Goal: Task Accomplishment & Management: Manage account settings

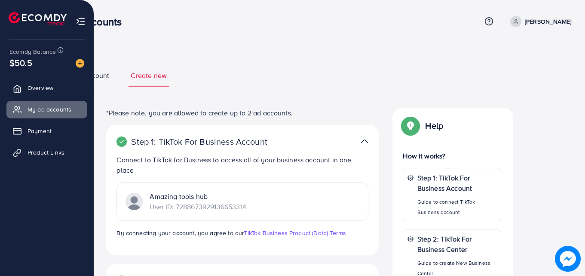
scroll to position [86, 0]
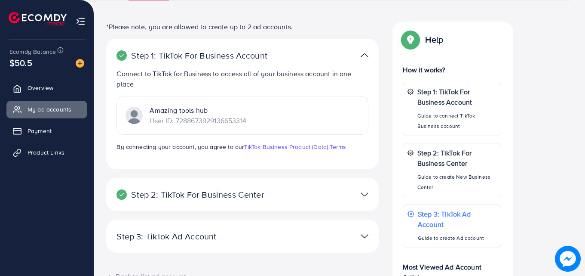
click at [9, 52] on div "Ecomdy Balance $50.5" at bounding box center [47, 58] width 80 height 36
click at [35, 84] on span "Overview" at bounding box center [43, 87] width 26 height 9
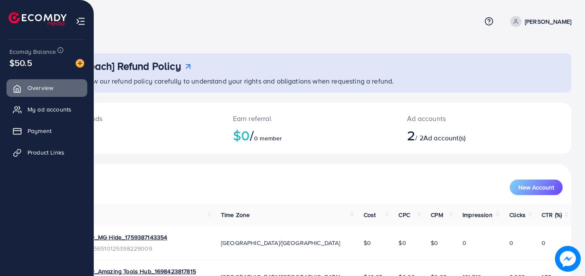
click at [83, 22] on img at bounding box center [81, 21] width 10 height 10
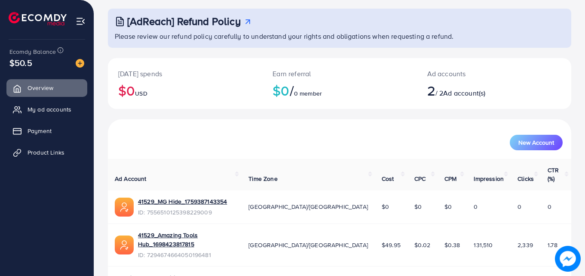
scroll to position [54, 0]
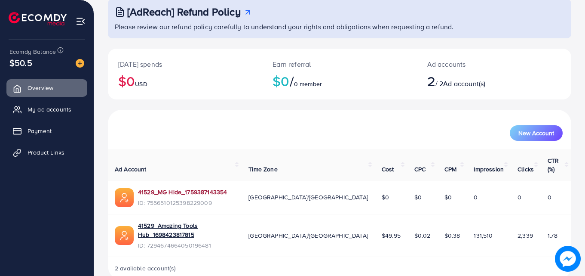
click at [211, 187] on link "41529_MG Hide_1759387143354" at bounding box center [182, 191] width 89 height 9
click at [224, 221] on link "41529_Amazing Tools Hub_1698423817815" at bounding box center [186, 230] width 97 height 18
click at [61, 109] on span "My ad accounts" at bounding box center [52, 109] width 44 height 9
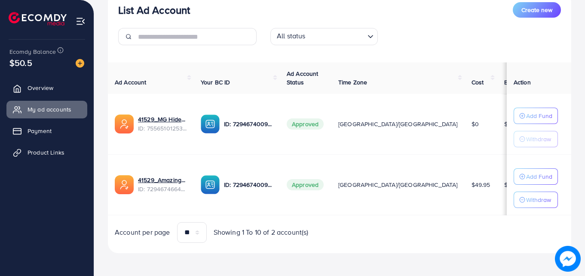
scroll to position [117, 0]
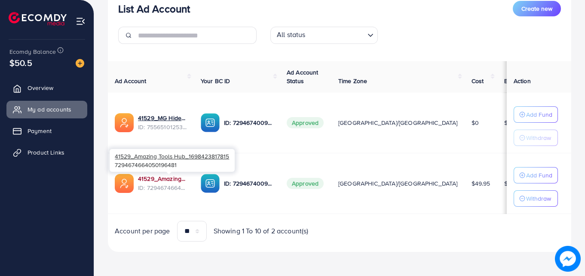
click at [171, 178] on link "41529_Amazing Tools Hub_1698423817815" at bounding box center [162, 178] width 49 height 9
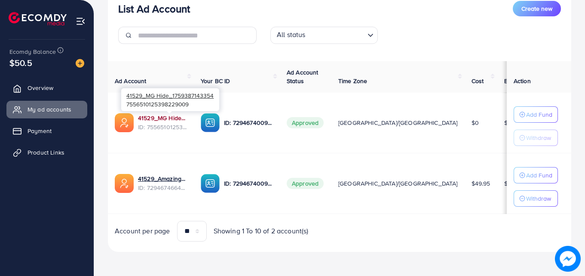
click at [171, 118] on link "41529_MG Hide_1759387143354" at bounding box center [162, 118] width 49 height 9
click at [180, 120] on link "41529_MG Hide_1759387143354" at bounding box center [162, 118] width 49 height 9
click at [184, 119] on link "41529_MG Hide_1759387143354" at bounding box center [162, 118] width 49 height 9
click at [163, 120] on link "41529_MG Hide_1759387143354" at bounding box center [162, 118] width 49 height 9
click at [186, 120] on link "41529_MG Hide_1759387143354" at bounding box center [162, 118] width 49 height 9
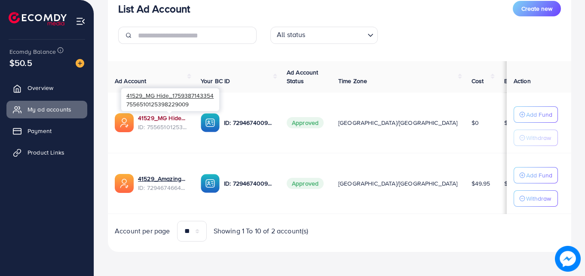
click at [148, 114] on link "41529_MG Hide_1759387143354" at bounding box center [162, 118] width 49 height 9
click at [150, 119] on link "41529_MG Hide_1759387143354" at bounding box center [162, 118] width 49 height 9
click at [187, 119] on link "41529_MG Hide_1759387143354" at bounding box center [162, 118] width 49 height 9
click at [52, 88] on span "Overview" at bounding box center [43, 87] width 26 height 9
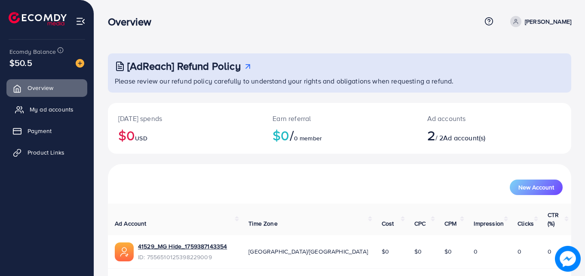
click at [46, 104] on link "My ad accounts" at bounding box center [46, 109] width 81 height 17
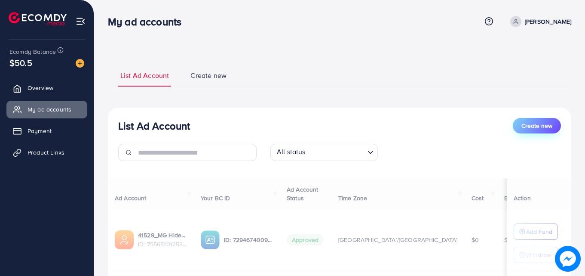
select select
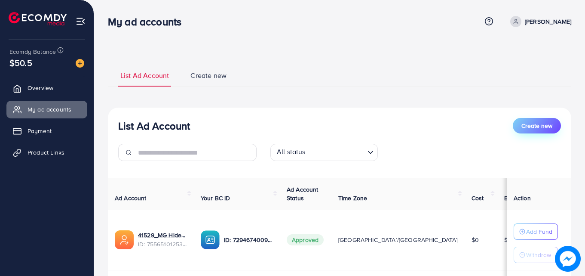
click at [543, 127] on span "Create new" at bounding box center [537, 125] width 31 height 9
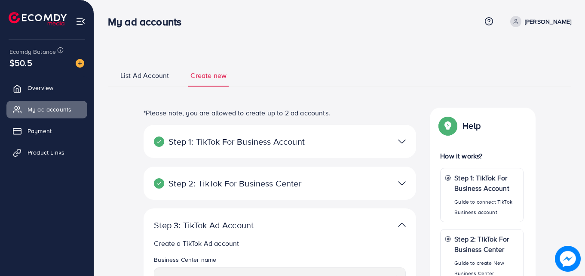
click at [397, 143] on div at bounding box center [368, 141] width 89 height 12
click at [402, 142] on img at bounding box center [402, 141] width 8 height 12
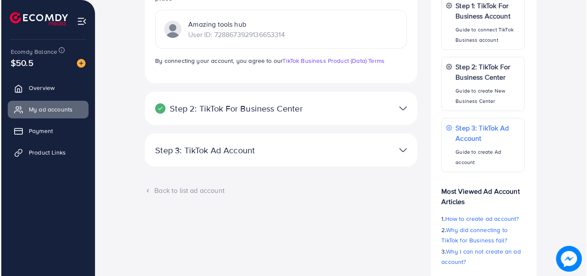
scroll to position [129, 0]
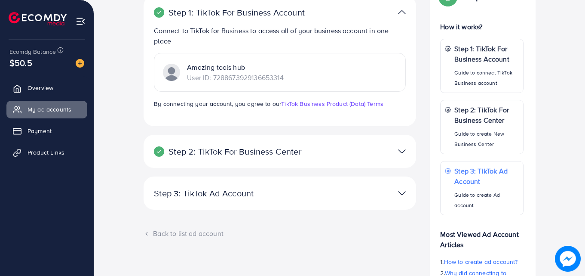
click at [400, 152] on img at bounding box center [402, 151] width 8 height 12
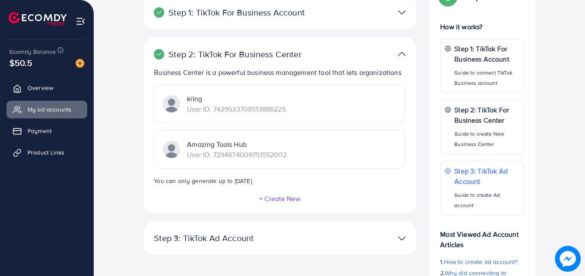
click at [293, 200] on button "+ Create New" at bounding box center [280, 198] width 42 height 8
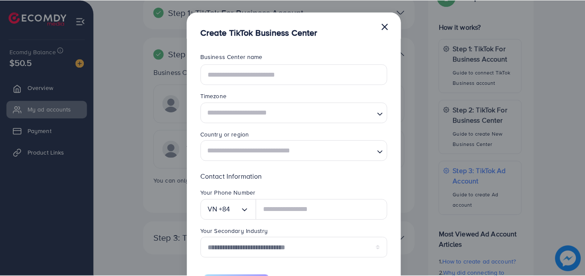
scroll to position [0, 0]
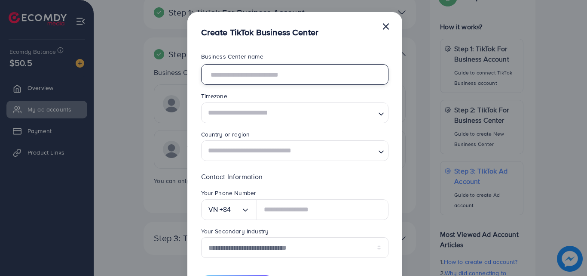
click at [301, 69] on input "text" at bounding box center [294, 74] width 187 height 21
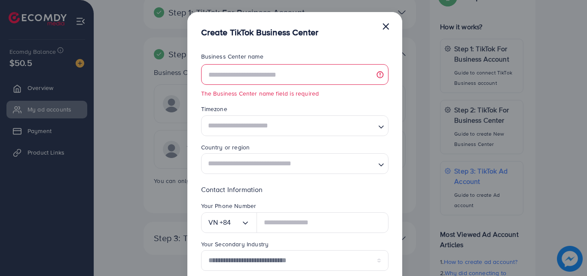
click at [389, 21] on button "×" at bounding box center [386, 25] width 9 height 17
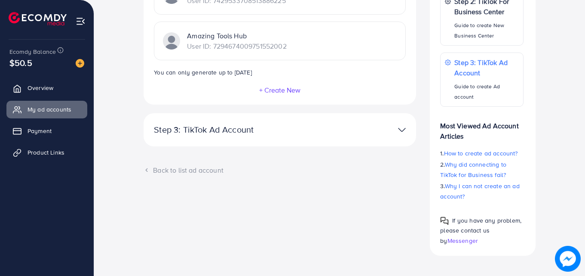
scroll to position [241, 0]
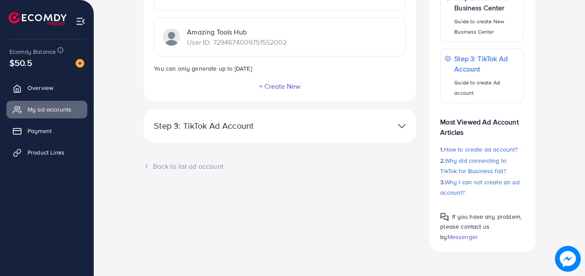
click at [298, 127] on p "Step 3: TikTok Ad Account" at bounding box center [235, 125] width 163 height 10
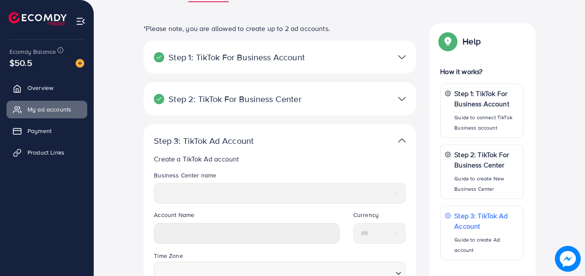
scroll to position [69, 0]
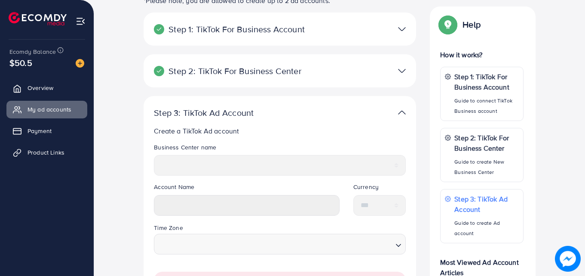
click at [330, 180] on div "**********" at bounding box center [280, 163] width 266 height 40
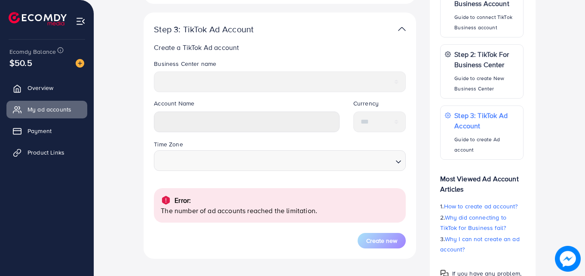
scroll to position [241, 0]
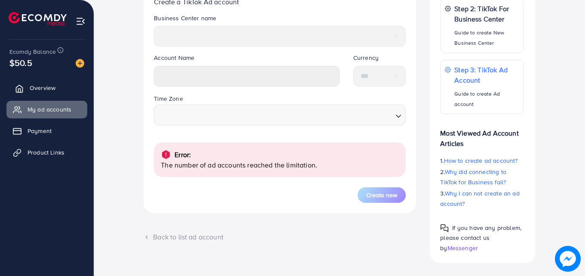
click at [76, 81] on link "Overview" at bounding box center [46, 87] width 81 height 17
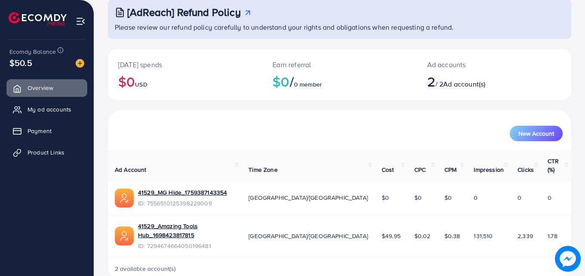
scroll to position [54, 0]
click at [526, 130] on span "New Account" at bounding box center [537, 133] width 36 height 6
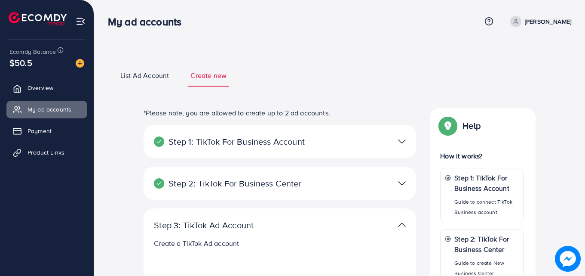
select select
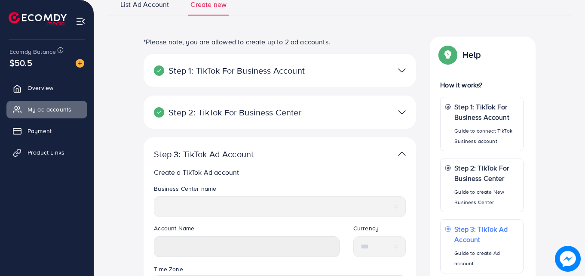
scroll to position [86, 0]
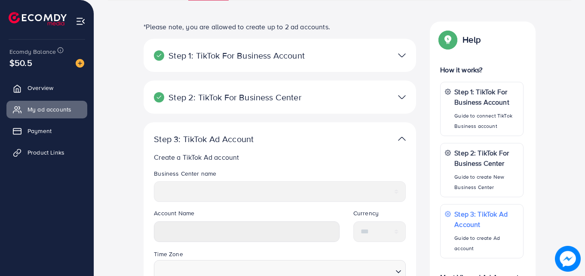
click at [346, 54] on div at bounding box center [368, 55] width 89 height 12
click at [409, 58] on div at bounding box center [368, 55] width 89 height 12
click at [407, 57] on div at bounding box center [368, 55] width 89 height 12
click at [403, 56] on img at bounding box center [402, 55] width 8 height 12
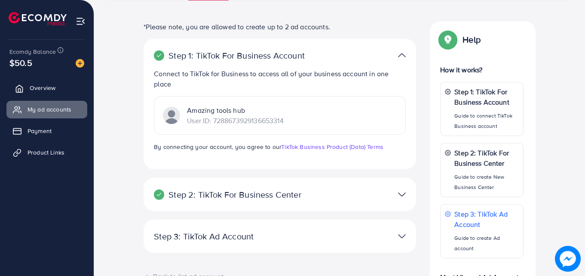
click at [73, 95] on link "Overview" at bounding box center [46, 87] width 81 height 17
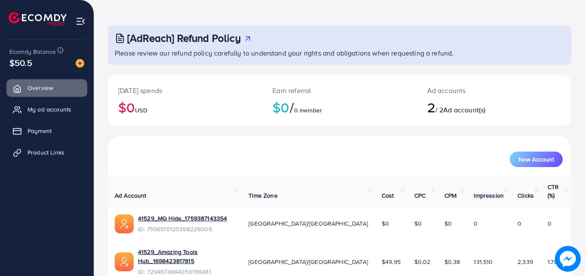
scroll to position [43, 0]
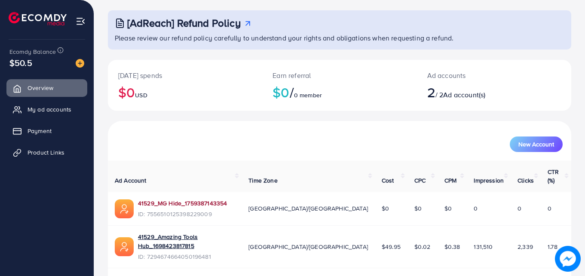
click at [194, 199] on link "41529_MG Hide_1759387143354" at bounding box center [182, 203] width 89 height 9
click at [65, 110] on span "My ad accounts" at bounding box center [52, 109] width 44 height 9
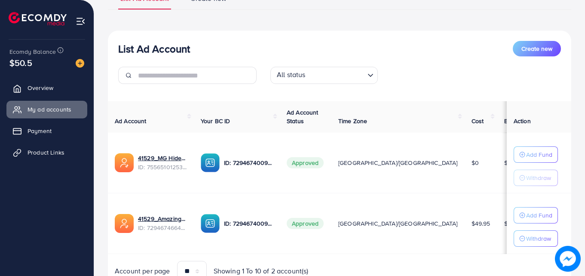
scroll to position [86, 0]
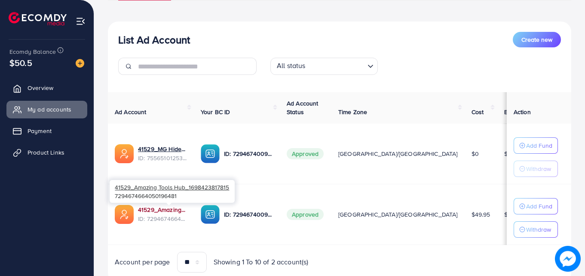
click at [186, 210] on link "41529_Amazing Tools Hub_1698423817815" at bounding box center [162, 209] width 49 height 9
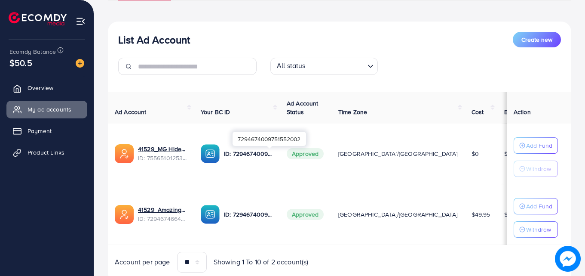
click at [258, 154] on p "ID: 7294674009751552002" at bounding box center [248, 153] width 49 height 10
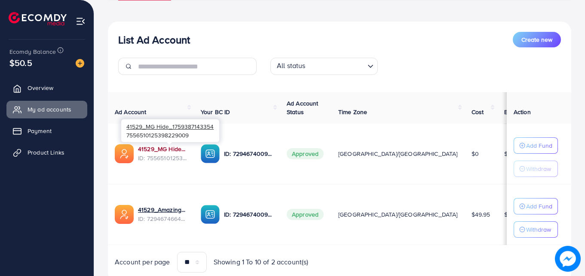
click at [187, 151] on link "41529_MG Hide_1759387143354" at bounding box center [162, 148] width 49 height 9
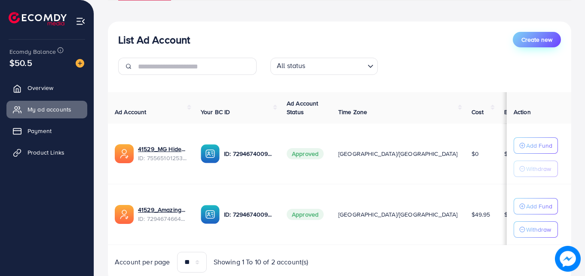
click at [545, 41] on span "Create new" at bounding box center [537, 39] width 31 height 9
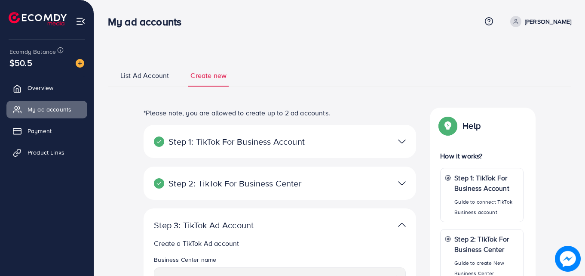
click at [402, 144] on img at bounding box center [402, 141] width 8 height 12
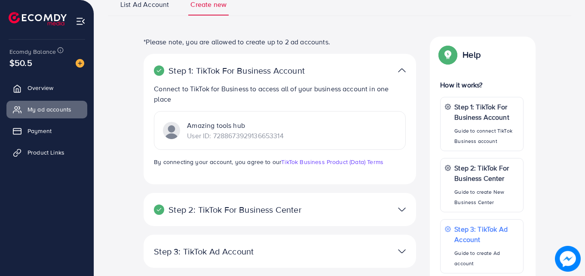
scroll to position [86, 0]
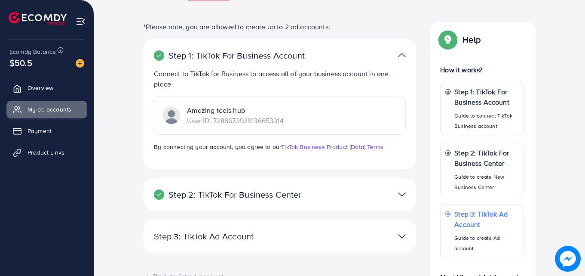
click at [356, 192] on div at bounding box center [368, 194] width 89 height 12
click at [400, 193] on img at bounding box center [402, 194] width 8 height 12
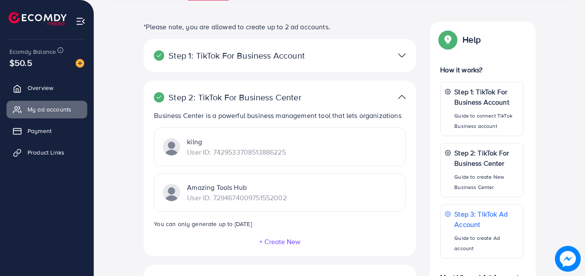
click at [399, 55] on img at bounding box center [402, 55] width 8 height 12
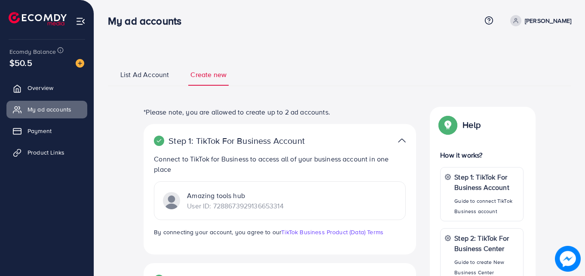
scroll to position [0, 0]
click at [132, 75] on span "List Ad Account" at bounding box center [144, 76] width 49 height 10
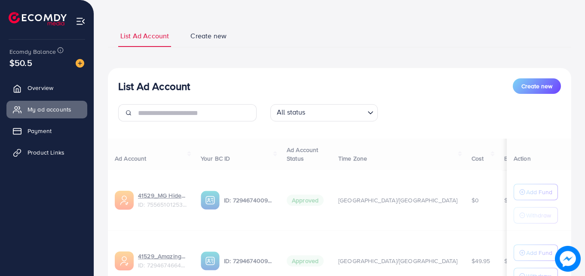
scroll to position [86, 0]
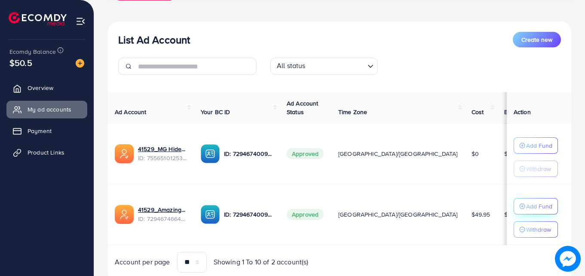
click at [528, 201] on p "Add Fund" at bounding box center [539, 206] width 26 height 10
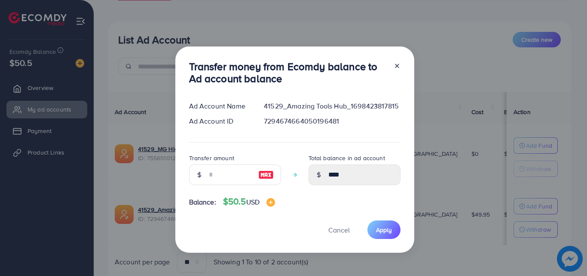
click at [399, 64] on icon at bounding box center [397, 65] width 7 height 7
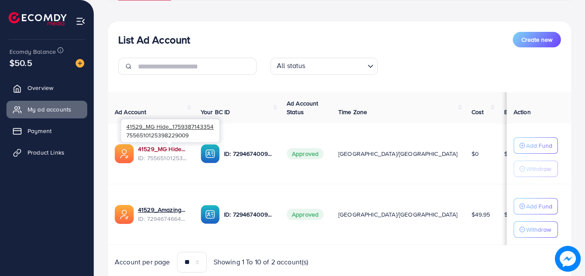
click at [177, 150] on link "41529_MG Hide_1759387143354" at bounding box center [162, 148] width 49 height 9
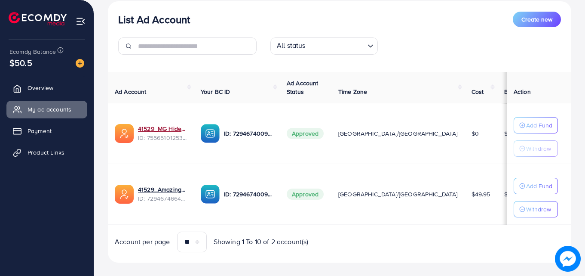
scroll to position [117, 0]
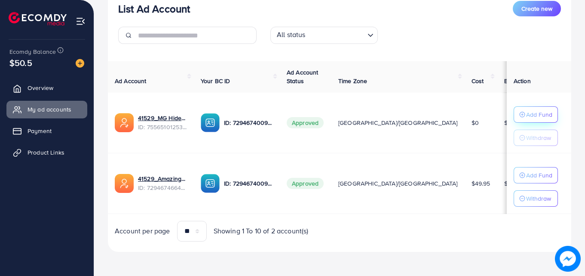
click at [536, 118] on p "Add Fund" at bounding box center [539, 114] width 26 height 10
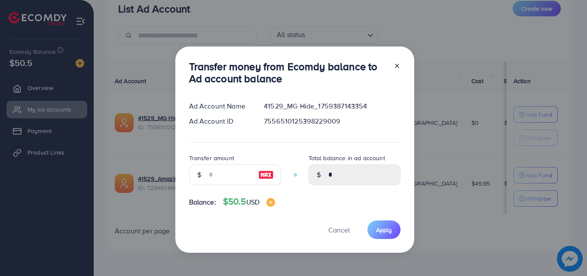
click at [396, 64] on icon at bounding box center [397, 65] width 7 height 7
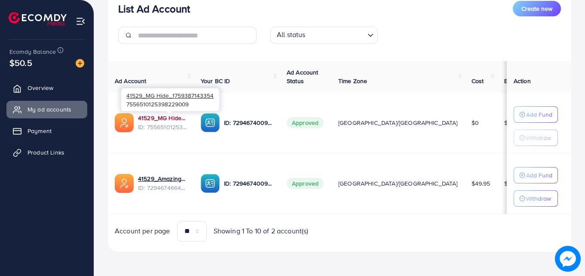
click at [187, 119] on link "41529_MG Hide_1759387143354" at bounding box center [162, 118] width 49 height 9
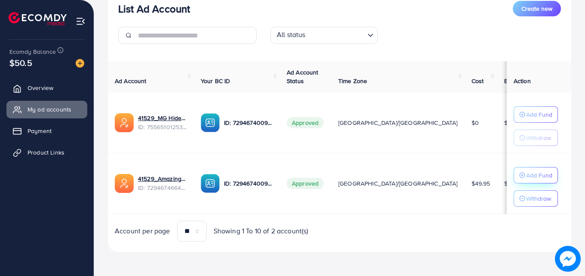
click at [526, 172] on p "Add Fund" at bounding box center [539, 175] width 26 height 10
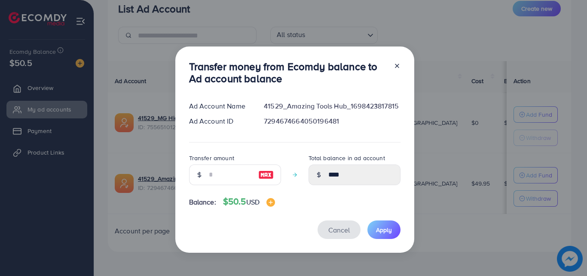
click at [328, 234] on span "Cancel" at bounding box center [338, 229] width 21 height 9
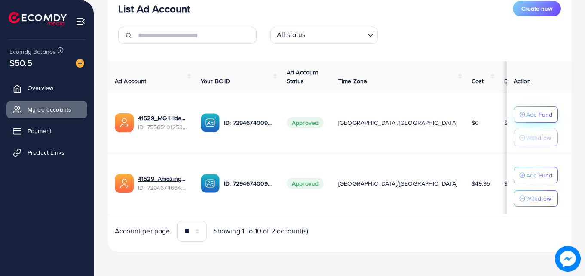
click at [519, 117] on icon "button" at bounding box center [522, 114] width 6 height 6
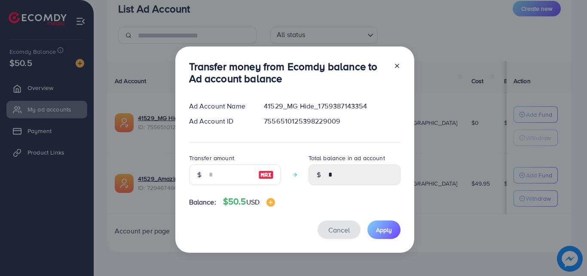
click at [335, 233] on span "Cancel" at bounding box center [338, 229] width 21 height 9
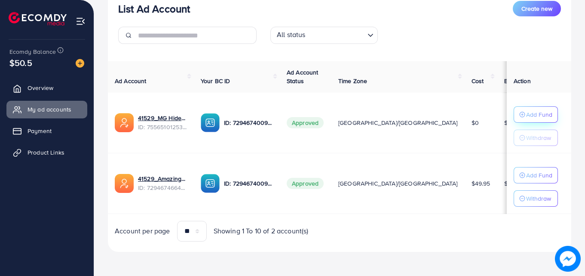
click at [519, 117] on icon "button" at bounding box center [522, 114] width 6 height 6
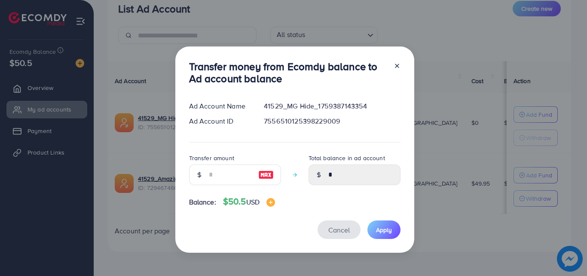
click at [327, 230] on button "Cancel" at bounding box center [339, 229] width 43 height 18
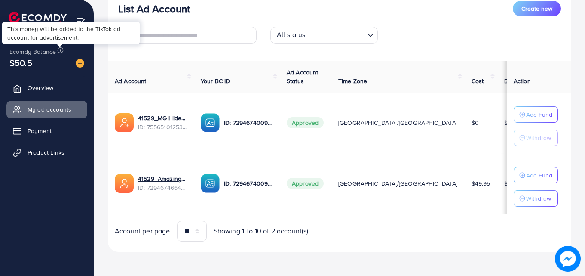
click at [58, 51] on icon at bounding box center [60, 50] width 6 height 6
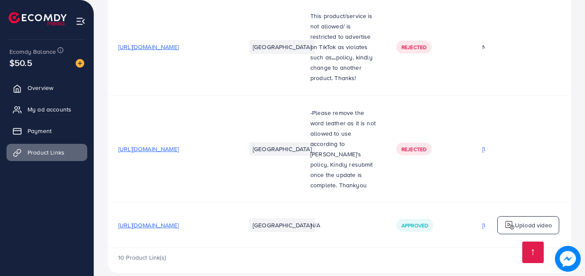
scroll to position [501, 0]
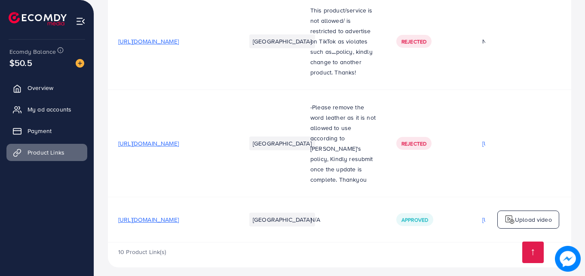
drag, startPoint x: 193, startPoint y: 215, endPoint x: 181, endPoint y: 213, distance: 11.7
click at [179, 215] on span "[URL][DOMAIN_NAME]" at bounding box center [148, 219] width 61 height 9
